Goal: Task Accomplishment & Management: Manage account settings

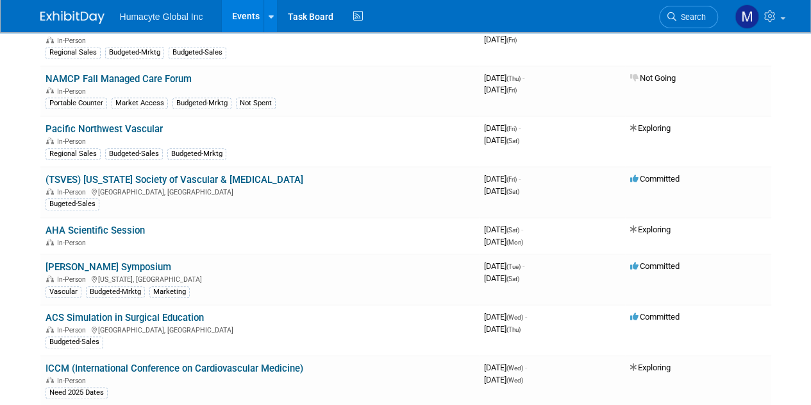
scroll to position [589, 0]
click at [85, 261] on link "[PERSON_NAME] Symposium" at bounding box center [109, 267] width 126 height 12
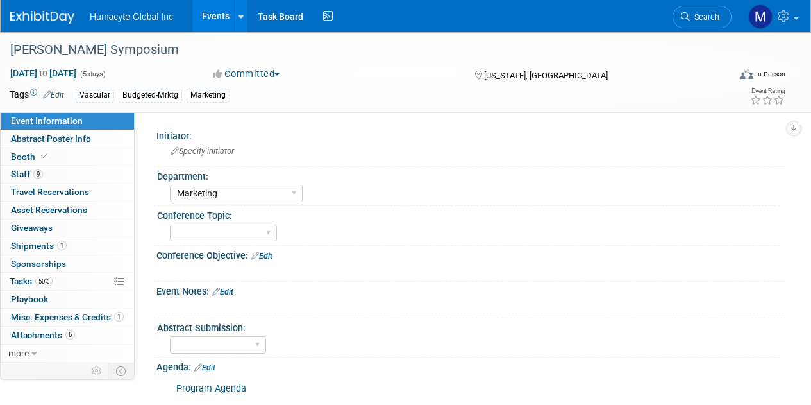
select select "Marketing"
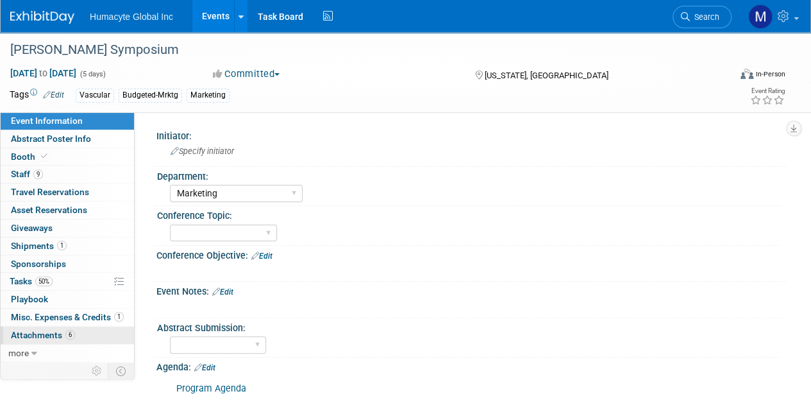
click at [46, 339] on link "6 Attachments 6" at bounding box center [67, 334] width 133 height 17
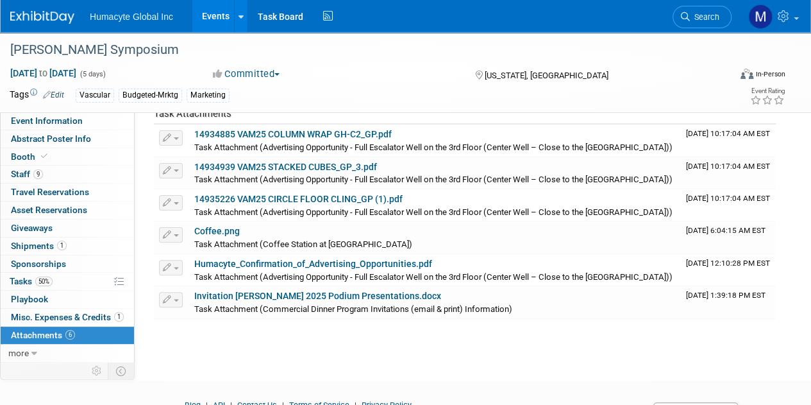
scroll to position [65, 0]
click at [366, 299] on link "Invitation VEITH 2025 Podium Presentations.docx" at bounding box center [317, 295] width 247 height 10
